Goal: Find specific page/section

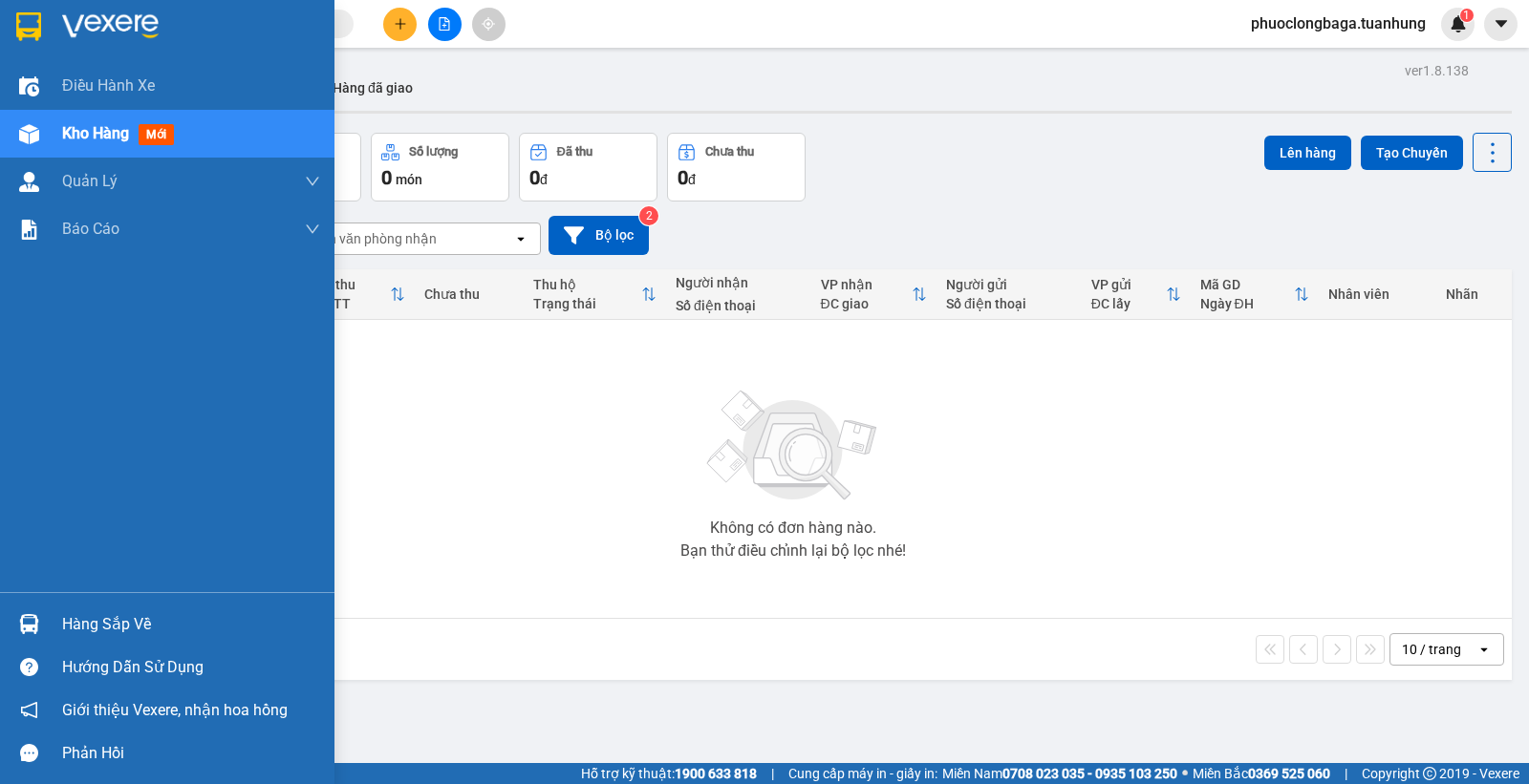
click at [111, 622] on div "Hàng sắp về" at bounding box center [191, 625] width 258 height 29
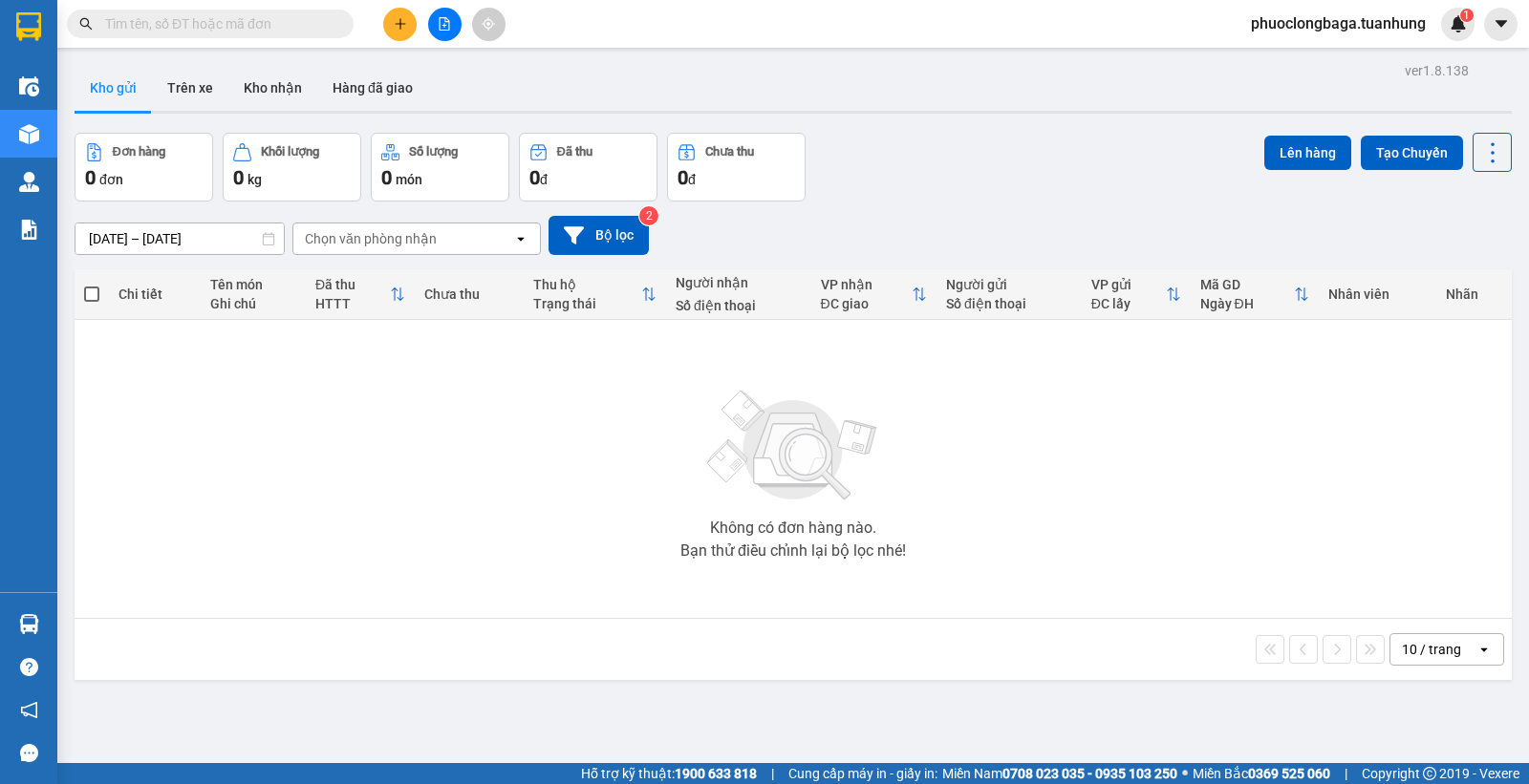
click at [1000, 451] on section "Kết quả tìm kiếm ( 0 ) Bộ lọc No Data phuoclongbaga.tuanhung 1 Điều hành xe Kho…" at bounding box center [764, 392] width 1529 height 784
